Goal: Obtain resource: Obtain resource

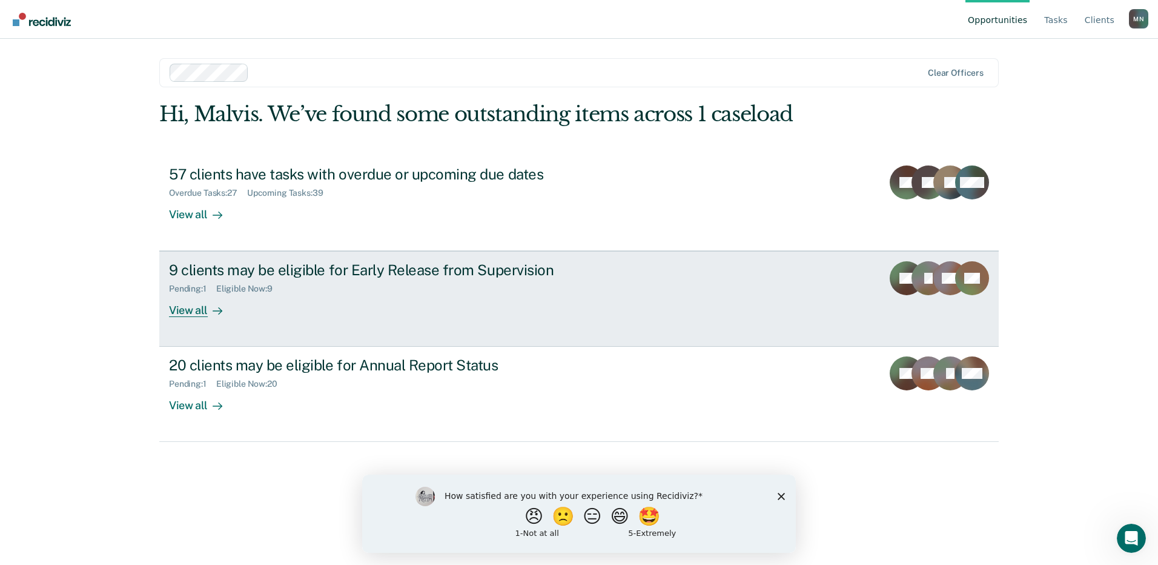
click at [192, 308] on div "View all" at bounding box center [203, 306] width 68 height 24
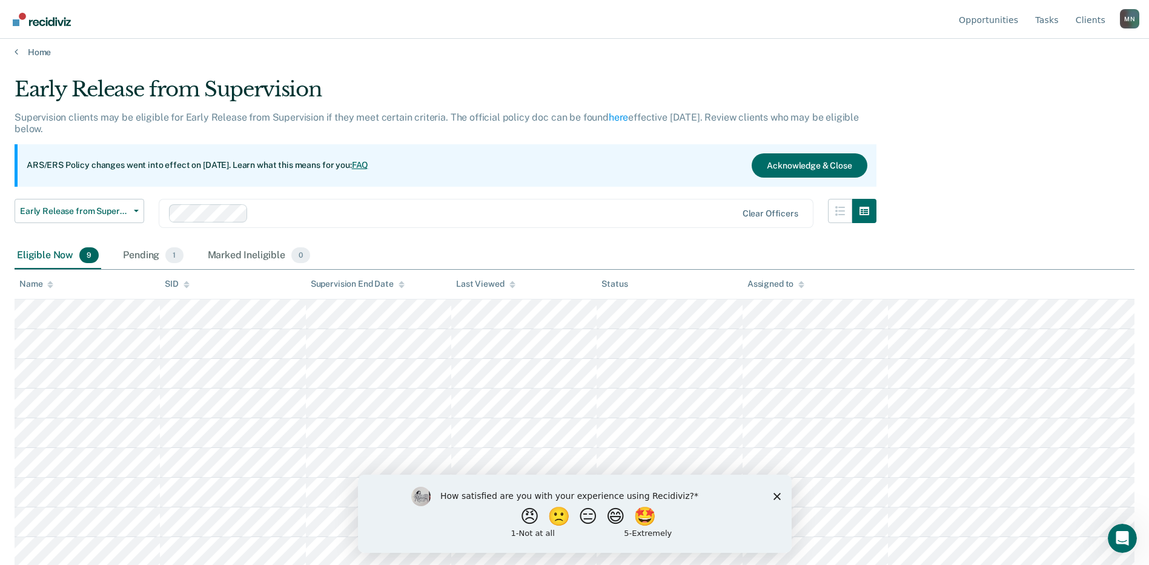
scroll to position [8, 0]
click at [774, 495] on icon "Close survey" at bounding box center [776, 495] width 7 height 7
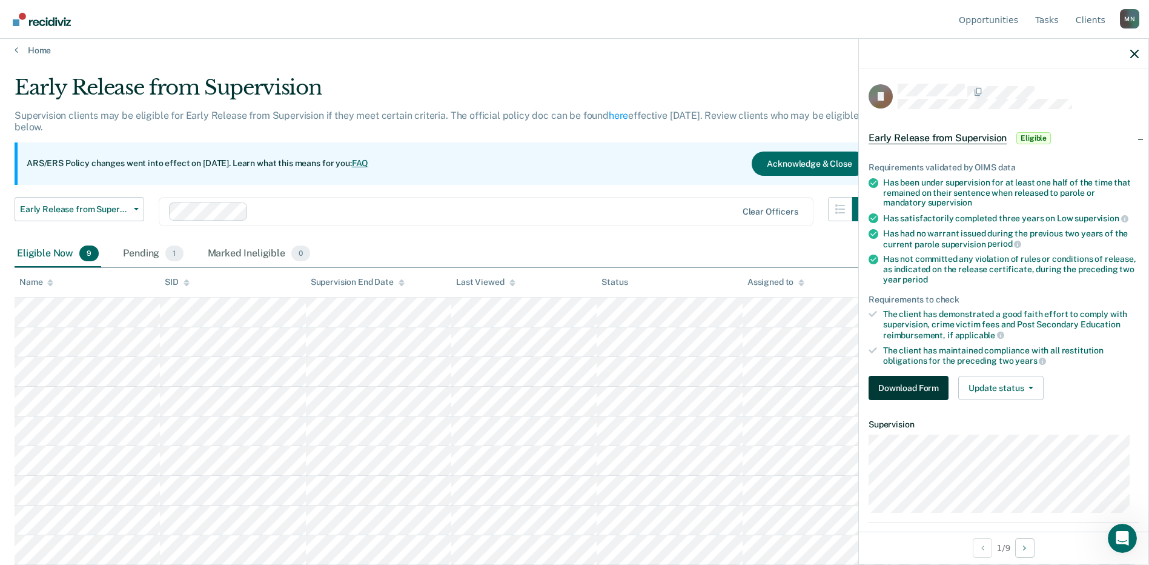
scroll to position [89, 0]
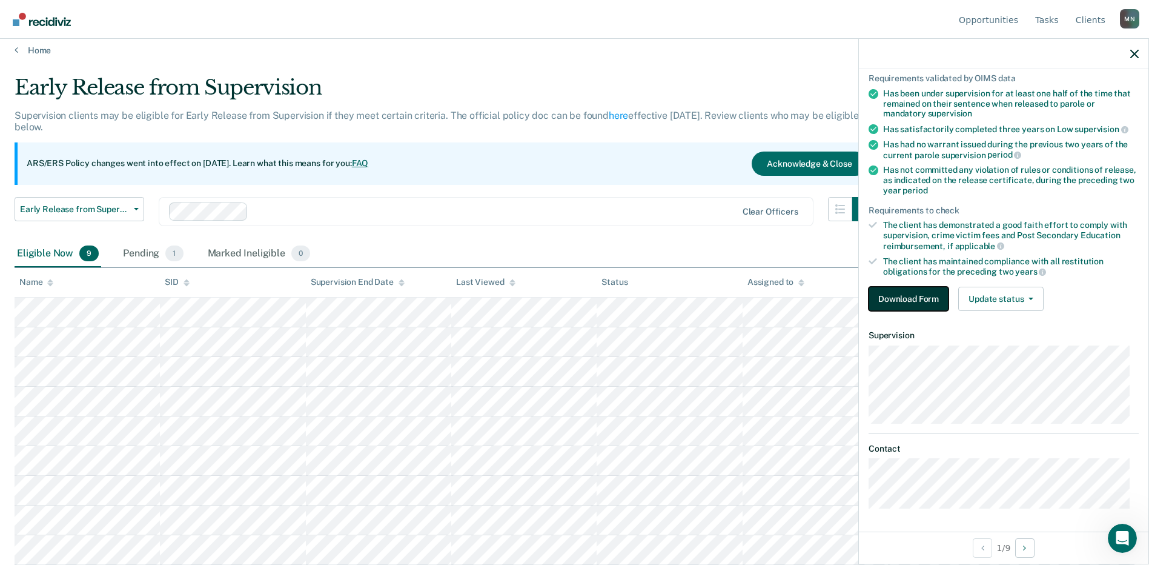
click at [915, 297] on button "Download Form" at bounding box center [909, 299] width 80 height 24
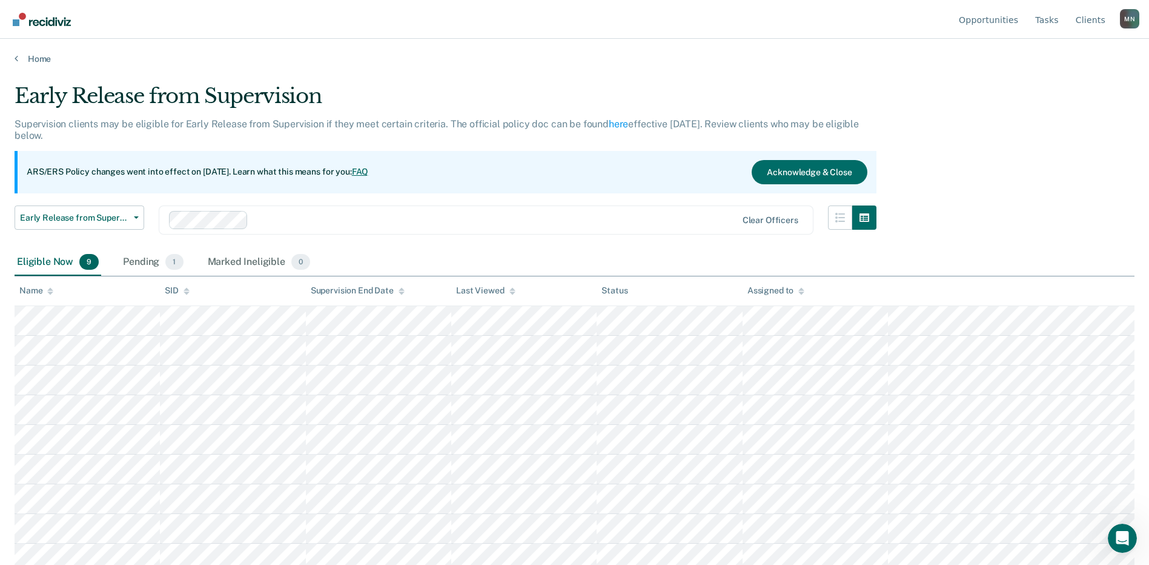
scroll to position [8, 0]
